Goal: Communication & Community: Answer question/provide support

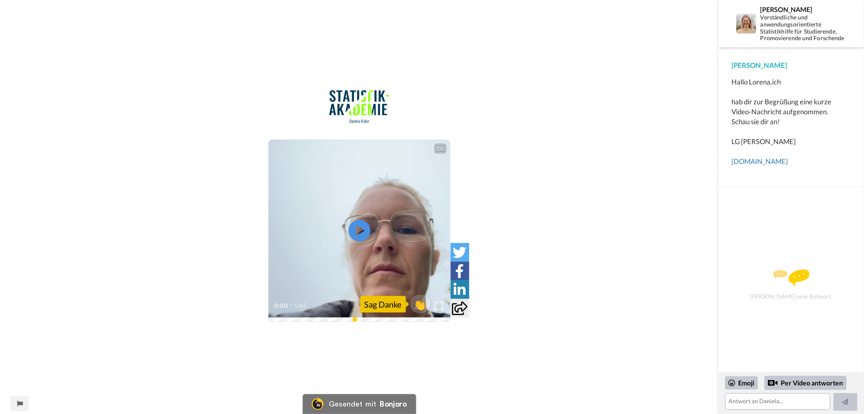
click at [359, 230] on icon "Wiedergabe/Pause" at bounding box center [359, 230] width 22 height 39
click at [423, 310] on span "👏" at bounding box center [420, 304] width 26 height 17
click at [746, 405] on textarea "👏" at bounding box center [777, 401] width 105 height 17
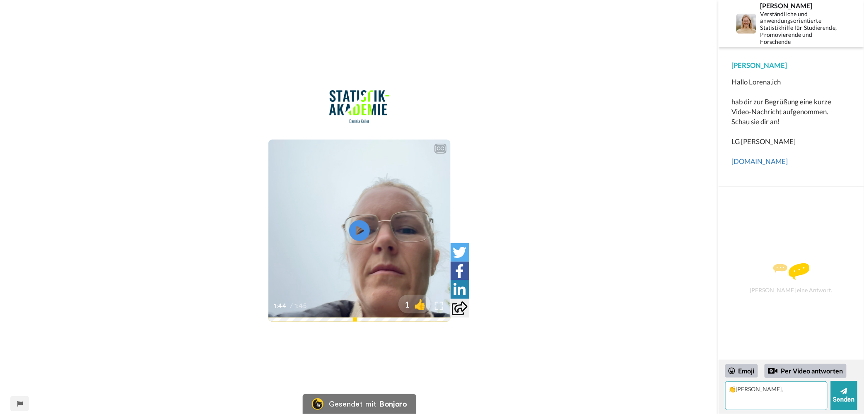
type textarea "👏[PERSON_NAME],"
click at [763, 392] on textarea "👏[PERSON_NAME]," at bounding box center [776, 395] width 102 height 29
click at [800, 405] on textarea "Ich bin auf Dein Angebotsportfolio durch den Newsletter von [PERSON_NAME] aufme…" at bounding box center [776, 395] width 102 height 29
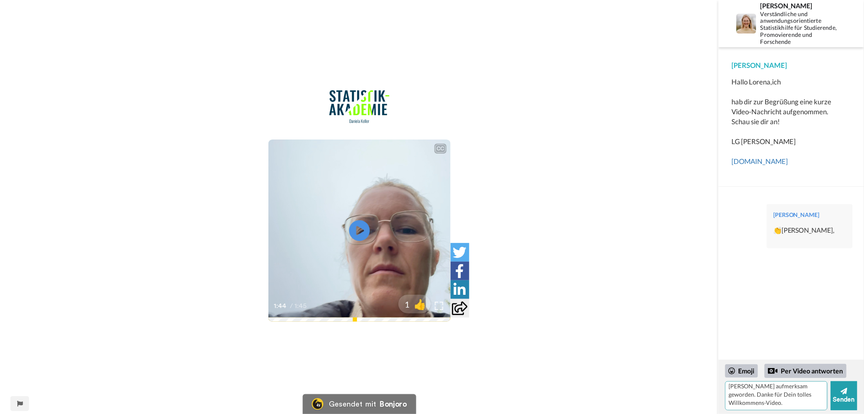
type textarea "Ich bin auf Dein Angebotsportfolio durch den Newsletter von [PERSON_NAME] aufme…"
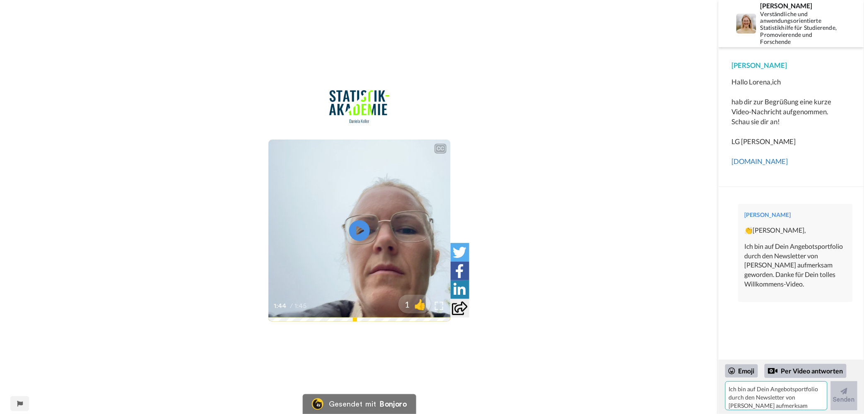
click at [752, 393] on textarea "Ich bin auf Dein Angebotsportfolio durch den Newsletter von [PERSON_NAME] aufme…" at bounding box center [776, 395] width 102 height 29
click at [776, 403] on textarea "Bei Fragen melde ich mich sehr gerne bei Dir. Ich bin noch am Anfang des Studiu…" at bounding box center [776, 395] width 102 height 29
type textarea "Bei Fragen melde ich mich sehr gerne bei Dir. Ich bin noch am Anfang des Studiu…"
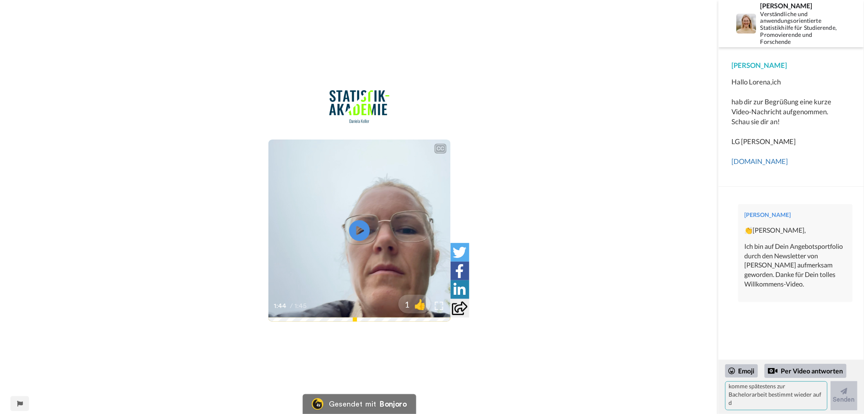
scroll to position [0, 0]
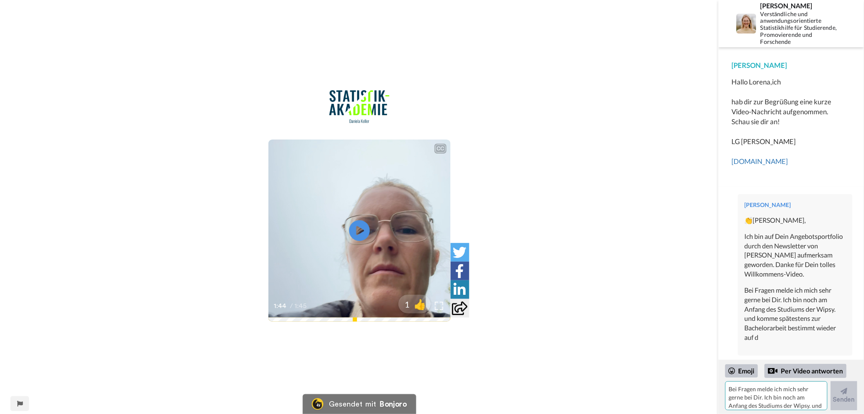
click at [755, 399] on textarea "Bei Fragen melde ich mich sehr gerne bei Dir. Ich bin noch am Anfang des Studiu…" at bounding box center [776, 395] width 102 height 29
type textarea "dein Beratungsangebot zurück."
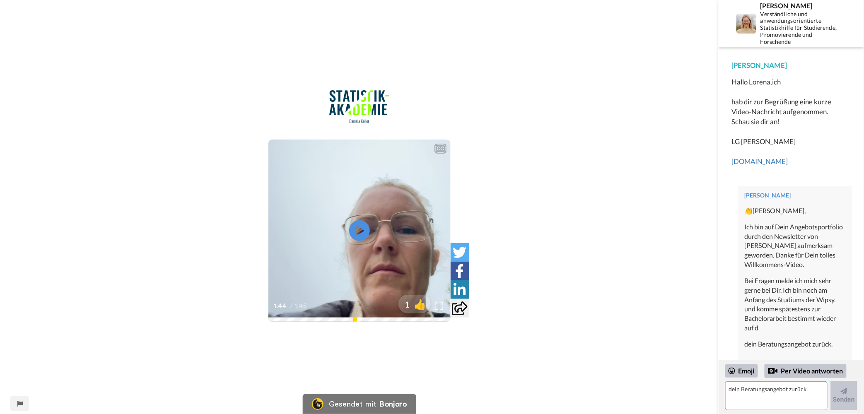
scroll to position [36, 0]
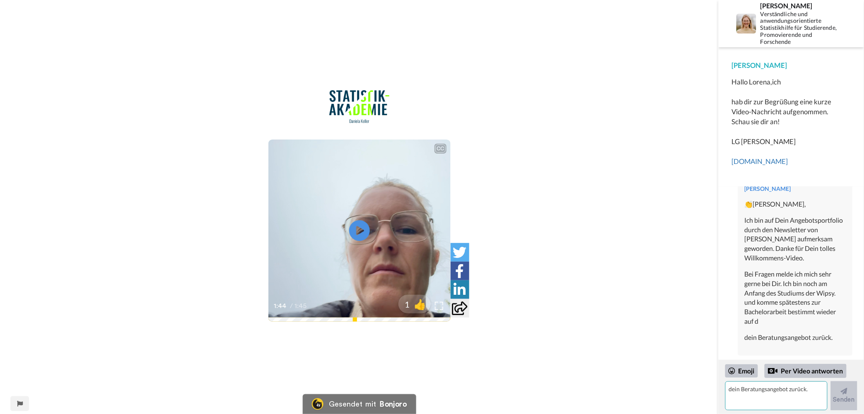
click at [756, 397] on textarea "dein Beratungsangebot zurück." at bounding box center [776, 395] width 102 height 29
type textarea "Viele Grüße aus dem"
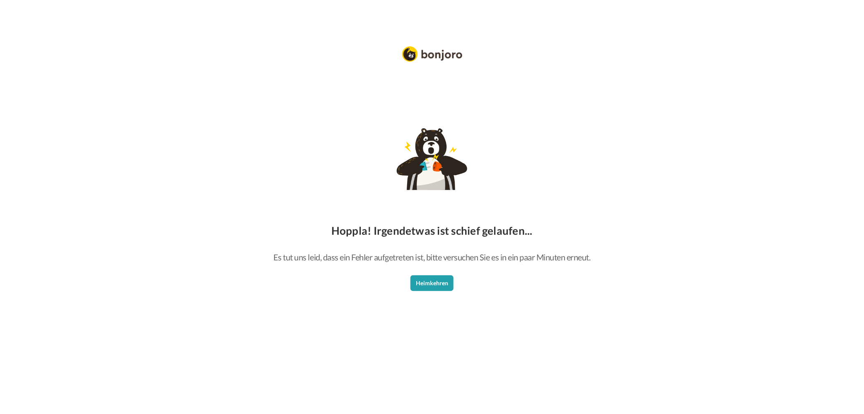
drag, startPoint x: 673, startPoint y: 371, endPoint x: 673, endPoint y: 383, distance: 12.0
click at [431, 282] on button "Heimkehren" at bounding box center [431, 283] width 43 height 16
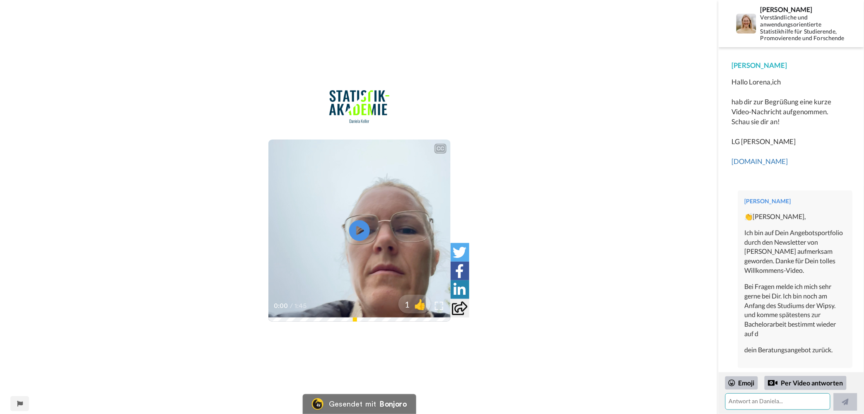
click at [784, 402] on textarea at bounding box center [777, 401] width 105 height 17
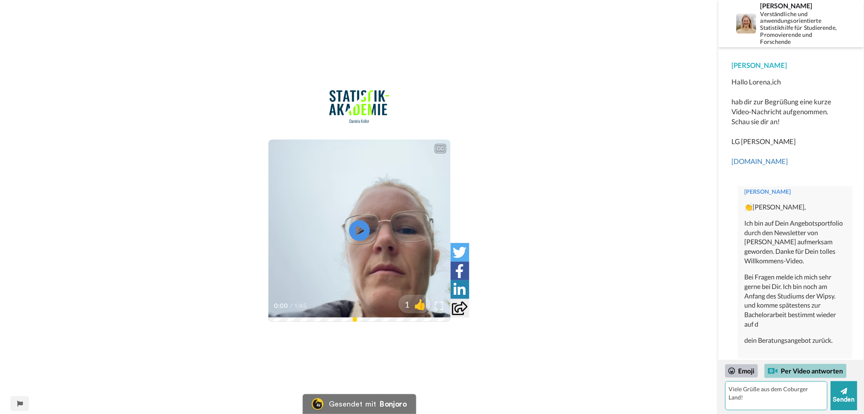
type textarea "Viele Grüße aus dem Coburger Land!"
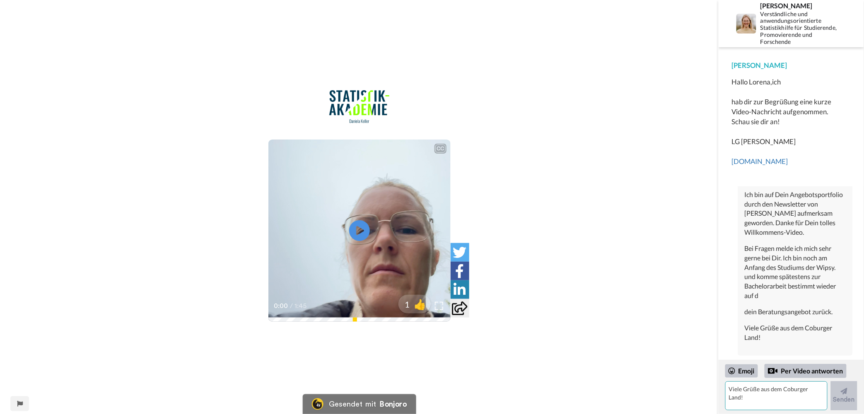
click at [758, 390] on textarea "Viele Grüße aus dem Coburger Land!" at bounding box center [776, 395] width 102 height 29
type textarea "Lorena"
click at [748, 368] on font "Emoji" at bounding box center [746, 371] width 16 height 10
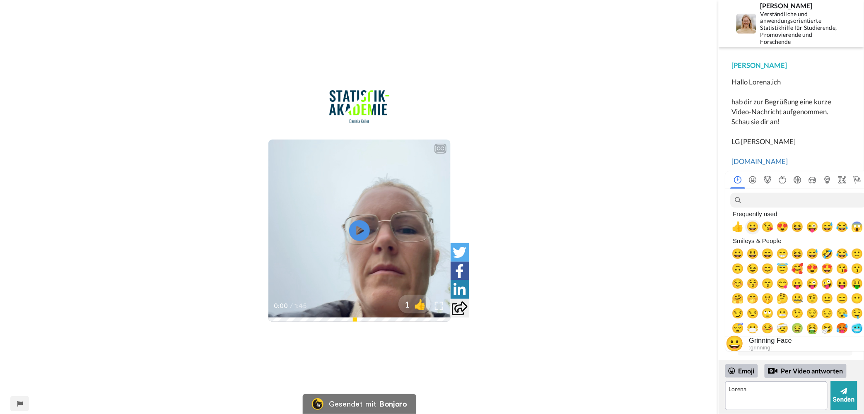
click at [752, 228] on span "😀" at bounding box center [753, 227] width 12 height 12
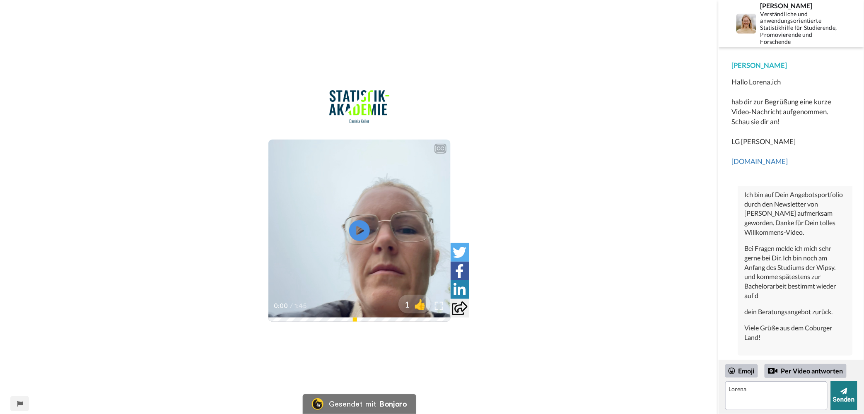
click at [854, 391] on button "Senden" at bounding box center [844, 395] width 26 height 29
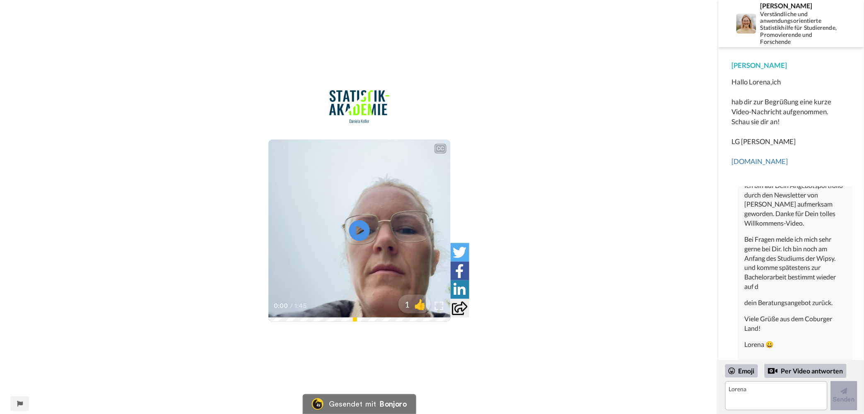
scroll to position [77, 0]
